Goal: Information Seeking & Learning: Find specific page/section

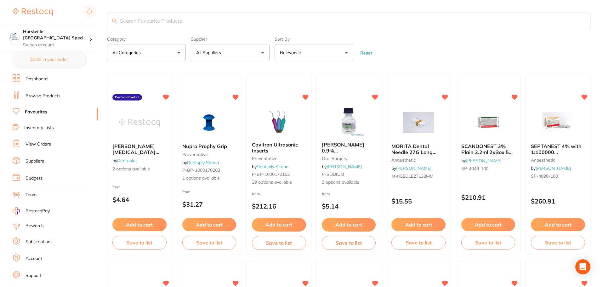
click at [48, 98] on link "Browse Products" at bounding box center [43, 96] width 35 height 6
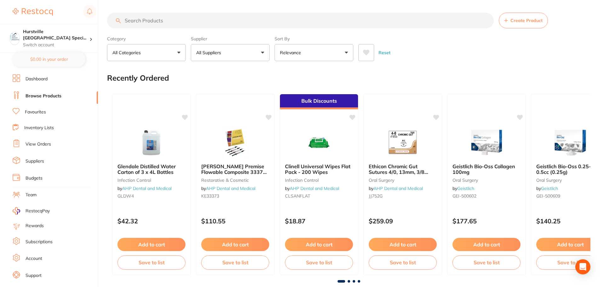
click at [42, 112] on link "Favourites" at bounding box center [35, 112] width 21 height 6
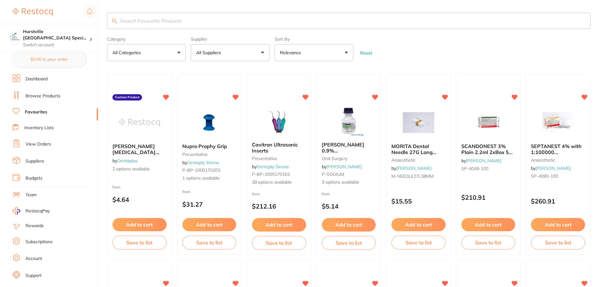
click at [262, 50] on button "All Suppliers" at bounding box center [230, 52] width 79 height 17
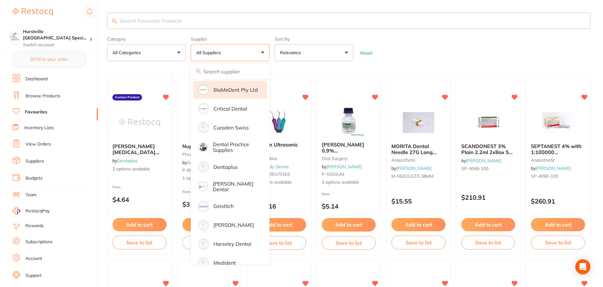
scroll to position [126, 0]
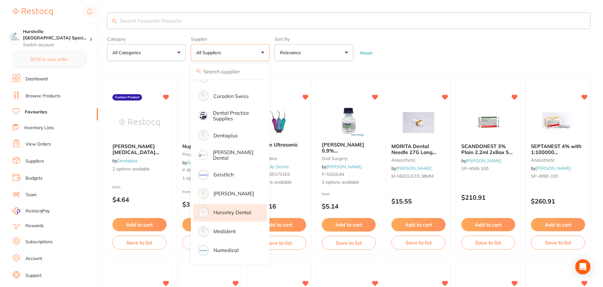
click at [234, 215] on p "Horseley Dental" at bounding box center [233, 212] width 38 height 6
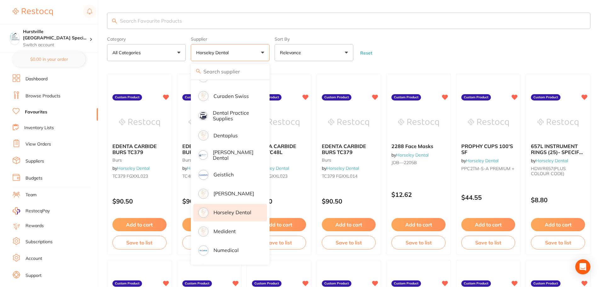
click at [465, 55] on form "Category All Categories All Categories burs Clear Category false All Categories…" at bounding box center [348, 47] width 483 height 27
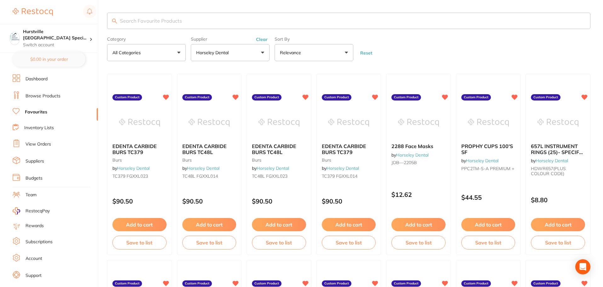
click at [194, 17] on input "search" at bounding box center [348, 21] width 483 height 16
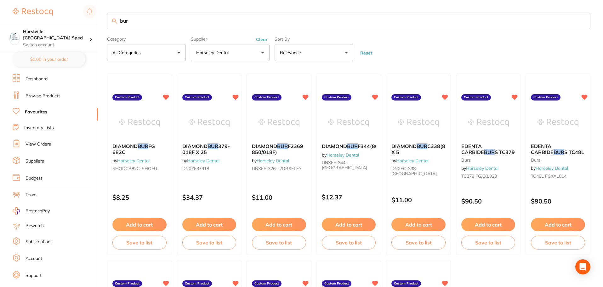
scroll to position [0, 0]
click at [265, 23] on input "bur" at bounding box center [348, 21] width 483 height 16
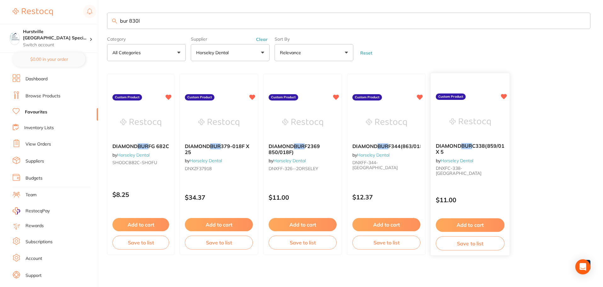
scroll to position [1, 0]
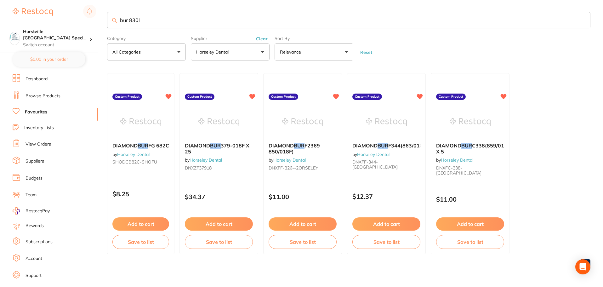
type input "bur 830l"
click at [47, 96] on link "Browse Products" at bounding box center [43, 96] width 35 height 6
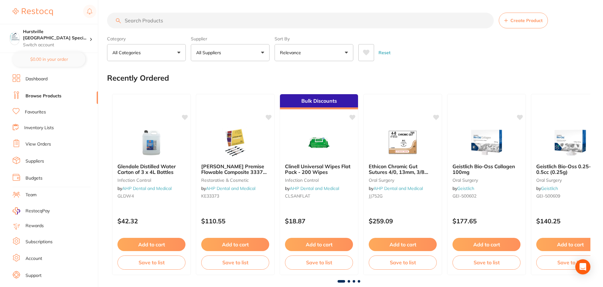
click at [203, 19] on input "search" at bounding box center [300, 21] width 387 height 16
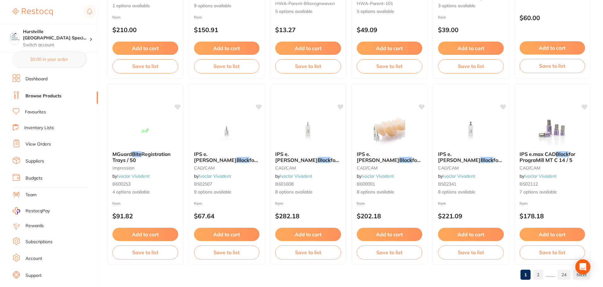
scroll to position [1505, 0]
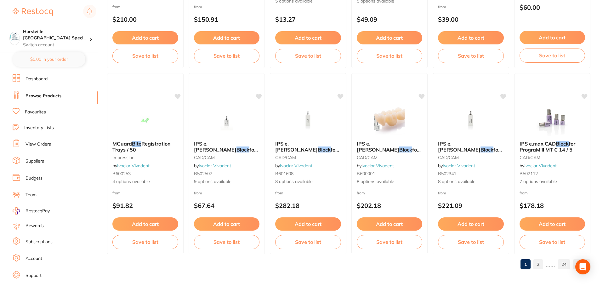
click at [539, 264] on link "2" at bounding box center [538, 264] width 10 height 13
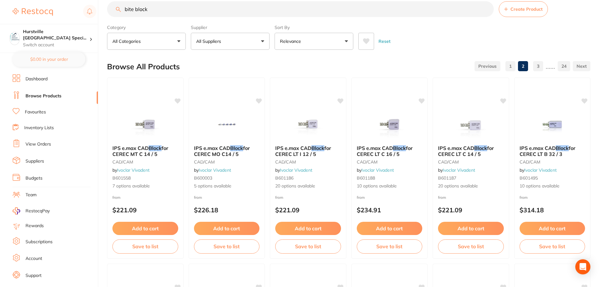
scroll to position [0, 0]
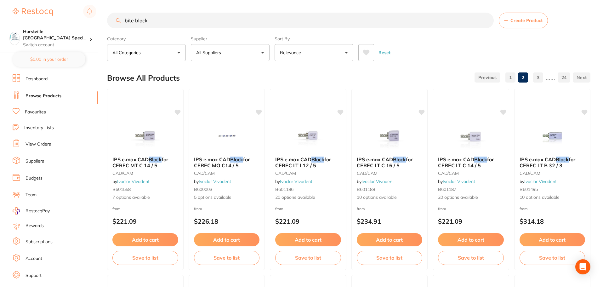
click at [133, 20] on input "bite block" at bounding box center [300, 21] width 387 height 16
drag, startPoint x: 156, startPoint y: 20, endPoint x: 102, endPoint y: 24, distance: 53.7
click at [114, 23] on input "bite block" at bounding box center [300, 21] width 387 height 16
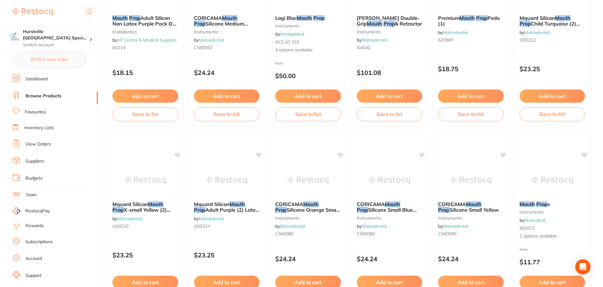
scroll to position [346, 0]
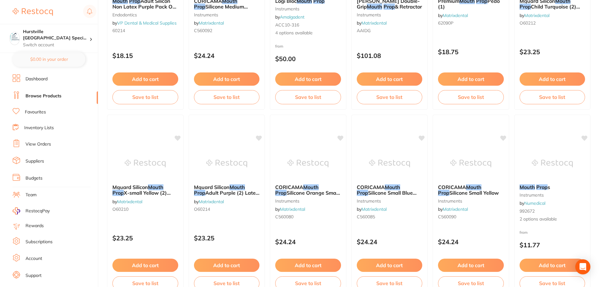
type input "mouth prop"
